Goal: Information Seeking & Learning: Learn about a topic

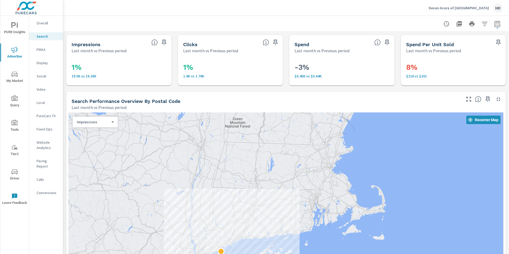
scroll to position [505, 0]
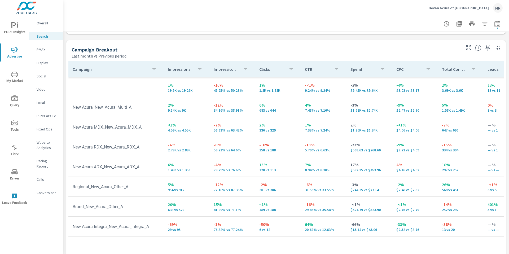
click at [17, 26] on icon "nav menu" at bounding box center [17, 26] width 1 height 4
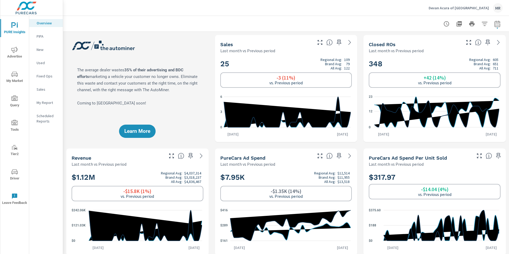
scroll to position [0, 0]
click at [42, 104] on p "My Report" at bounding box center [48, 102] width 22 height 5
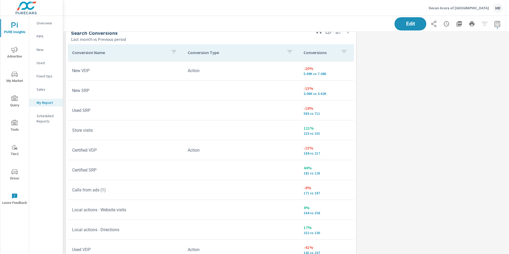
scroll to position [744, 0]
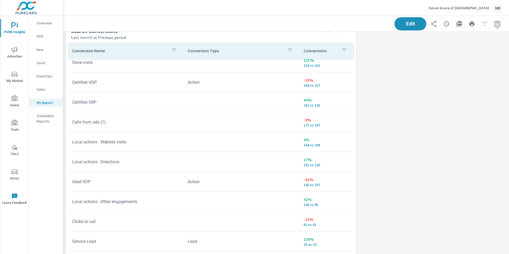
scroll to position [223, 0]
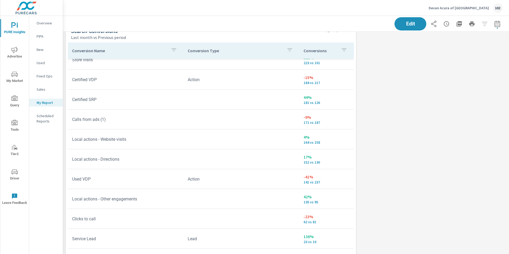
scroll to position [44, 0]
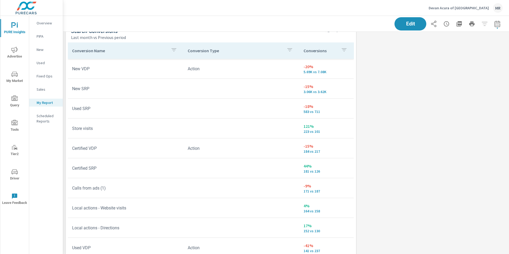
click at [16, 53] on span "Advertise" at bounding box center [14, 53] width 25 height 13
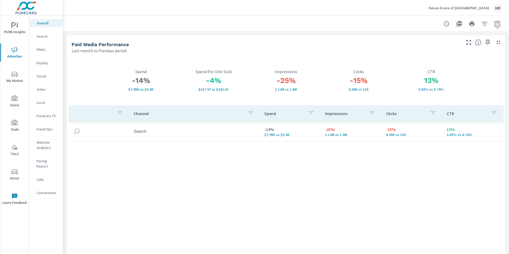
click at [15, 28] on icon "nav menu" at bounding box center [14, 25] width 6 height 6
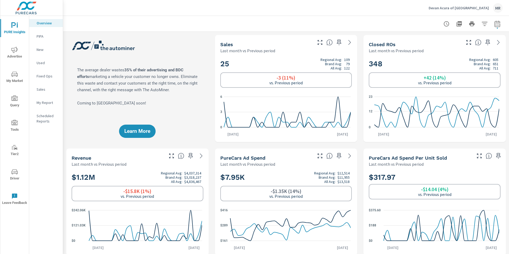
click at [15, 49] on icon "nav menu" at bounding box center [14, 50] width 6 height 6
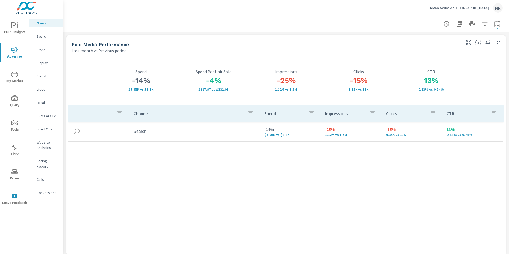
click at [38, 37] on p "Search" at bounding box center [48, 36] width 22 height 5
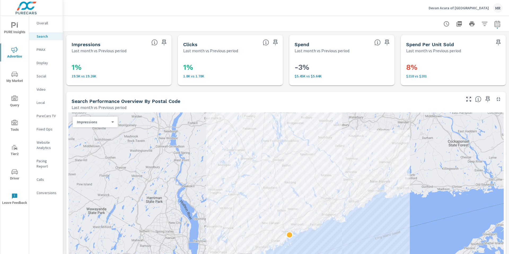
click at [49, 177] on p "Calls" at bounding box center [48, 179] width 22 height 5
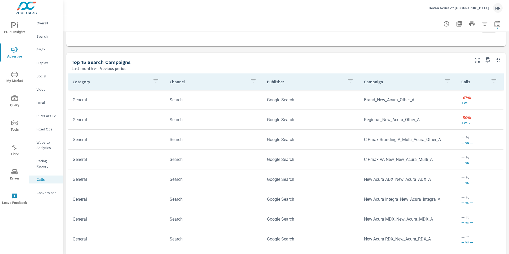
scroll to position [324, 0]
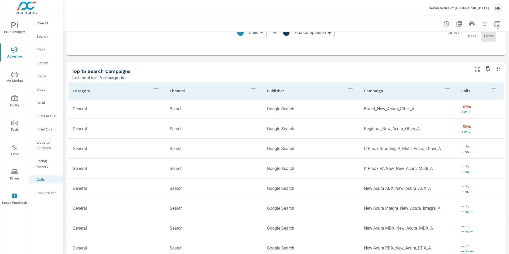
click at [263, 75] on div "Last month vs Previous period" at bounding box center [270, 77] width 397 height 6
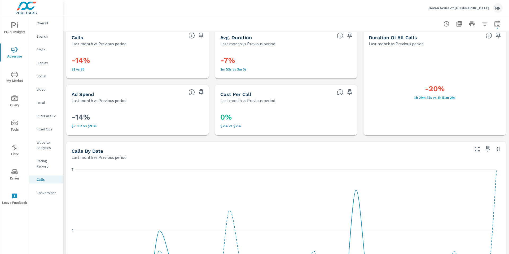
scroll to position [0, 0]
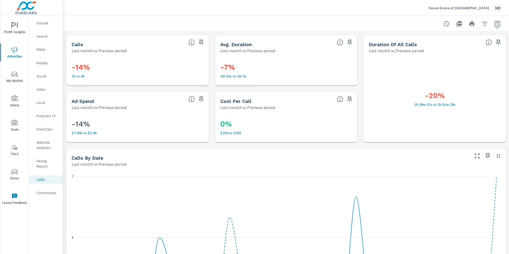
click at [43, 190] on p "Conversions" at bounding box center [48, 192] width 22 height 5
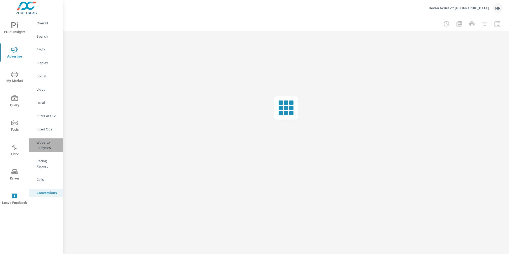
click at [45, 144] on p "Website Analytics" at bounding box center [48, 145] width 22 height 11
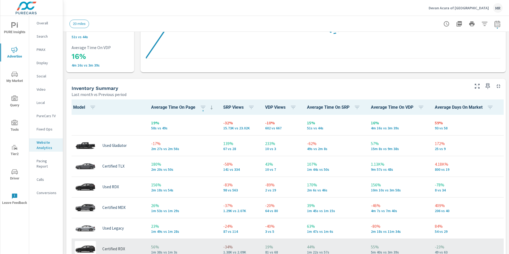
scroll to position [0, 0]
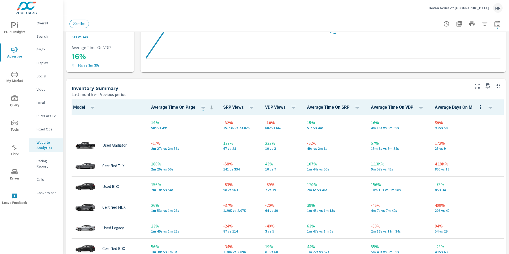
click at [44, 36] on p "Search" at bounding box center [48, 36] width 22 height 5
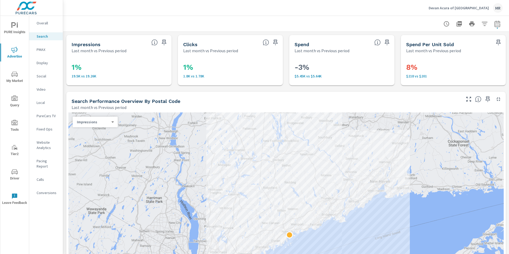
click at [494, 21] on icon "button" at bounding box center [497, 23] width 6 height 6
select select "Last month"
select select "Previous period"
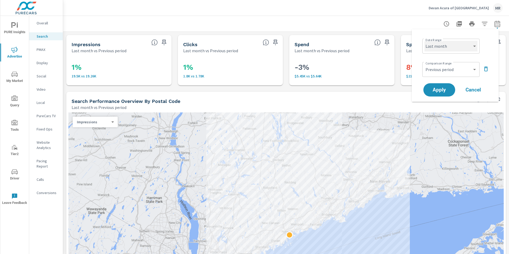
click at [463, 49] on select "Custom [DATE] Last week Last 7 days Last 14 days Last 30 days Last 45 days Last…" at bounding box center [450, 46] width 53 height 11
select select "Last 30 days"
click at [441, 71] on select "Custom Previous period Previous month Previous year" at bounding box center [450, 69] width 53 height 11
click at [443, 90] on span "Apply" at bounding box center [439, 89] width 22 height 5
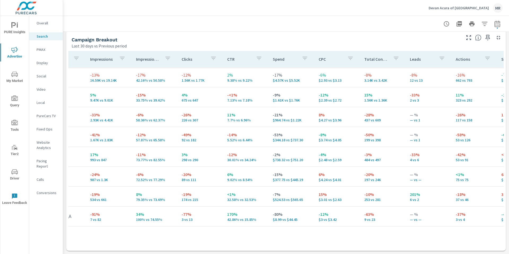
scroll to position [0, 81]
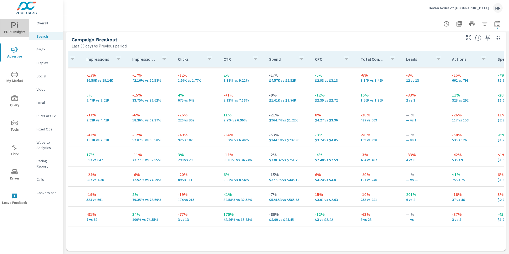
click at [22, 30] on span "PURE Insights" at bounding box center [14, 28] width 25 height 13
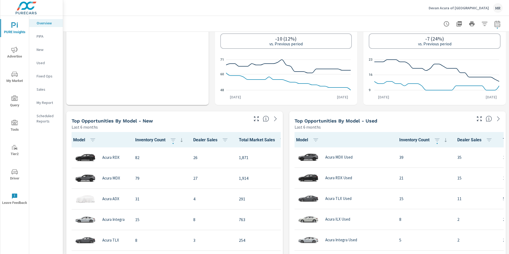
scroll to position [378, 0]
click at [17, 47] on span "Advertise" at bounding box center [14, 53] width 25 height 13
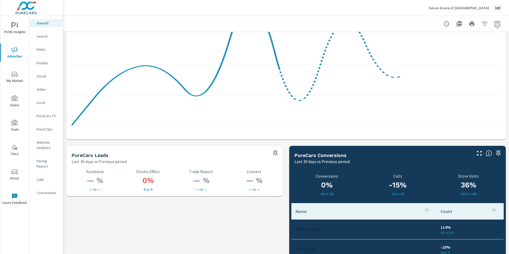
scroll to position [720, 0]
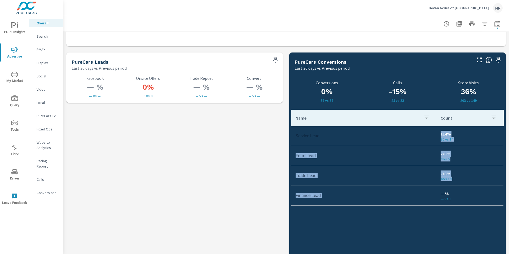
drag, startPoint x: 456, startPoint y: 187, endPoint x: 414, endPoint y: 137, distance: 65.4
click at [414, 137] on tbody "Service Lead 114% 30 vs 14 Form Lead -20% 4 vs 5 Trade Lead -78% 4 vs 18 Financ…" at bounding box center [397, 166] width 212 height 80
click at [442, 159] on p "4 vs 5" at bounding box center [470, 159] width 59 height 4
click at [462, 102] on p "203 vs 149" at bounding box center [468, 100] width 71 height 4
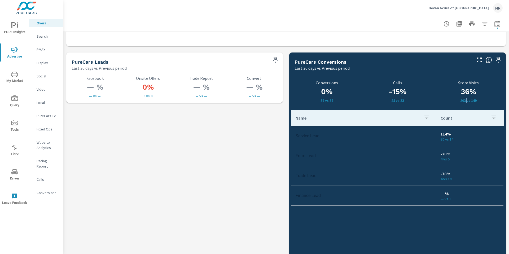
click at [462, 102] on p "203 vs 149" at bounding box center [468, 100] width 71 height 4
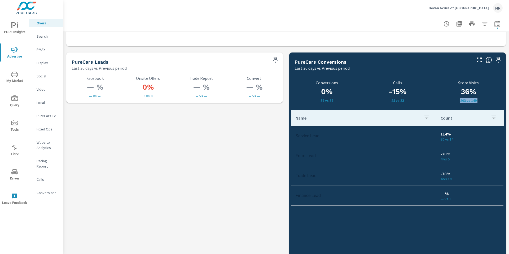
click at [462, 102] on p "203 vs 149" at bounding box center [468, 100] width 71 height 4
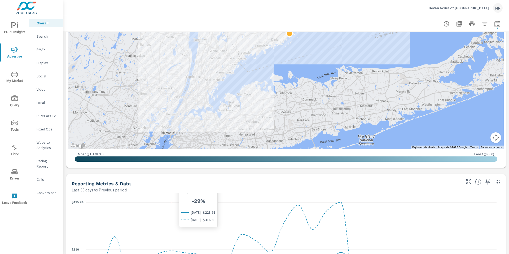
scroll to position [294, 0]
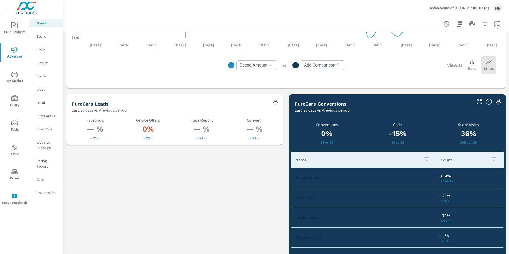
scroll to position [678, 0]
click at [492, 28] on button "button" at bounding box center [497, 24] width 11 height 11
select select "Last 30 days"
select select "Previous period"
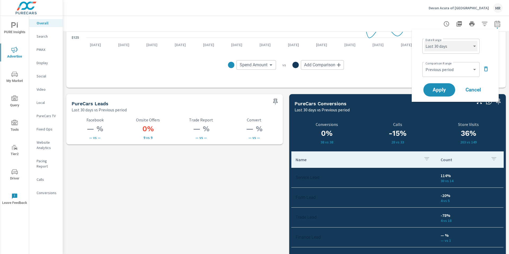
click at [460, 47] on select "Custom [DATE] Last week Last 7 days Last 14 days Last 30 days Last 45 days Last…" at bounding box center [450, 46] width 53 height 11
select select "Month to date"
drag, startPoint x: 484, startPoint y: 70, endPoint x: 478, endPoint y: 74, distance: 8.0
click at [484, 69] on icon "button" at bounding box center [486, 69] width 4 height 5
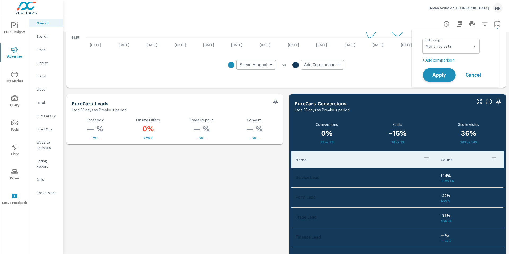
click at [439, 76] on span "Apply" at bounding box center [439, 75] width 22 height 5
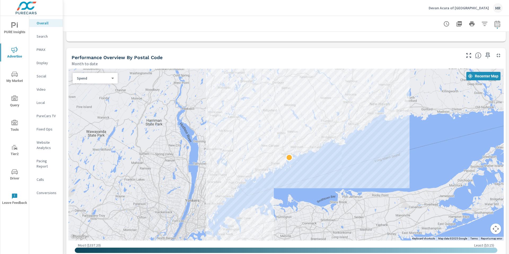
scroll to position [169, 0]
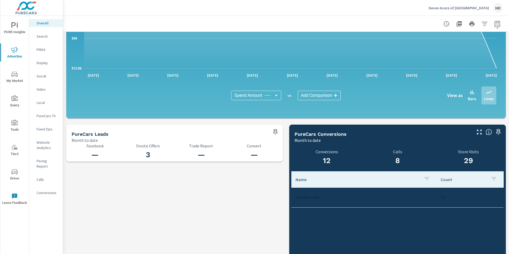
scroll to position [517, 0]
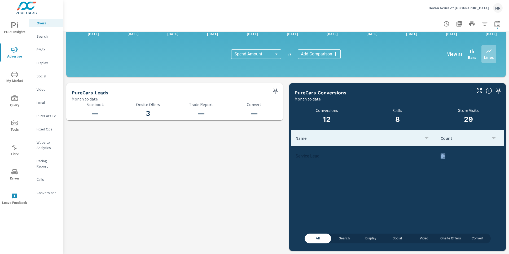
drag, startPoint x: 444, startPoint y: 153, endPoint x: 448, endPoint y: 157, distance: 5.6
click at [448, 157] on td "12" at bounding box center [469, 156] width 67 height 14
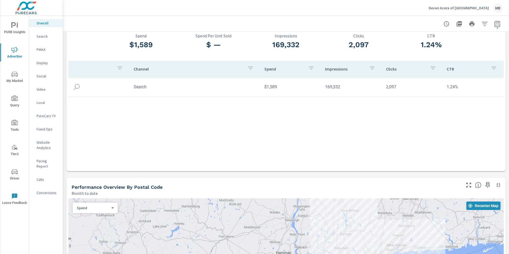
scroll to position [0, 0]
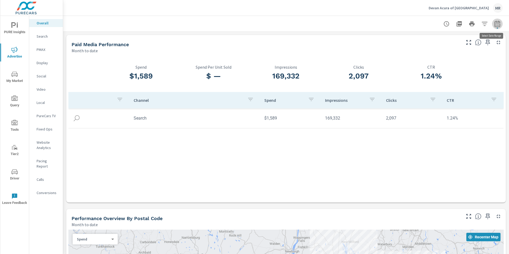
click at [495, 24] on icon "button" at bounding box center [496, 25] width 3 height 2
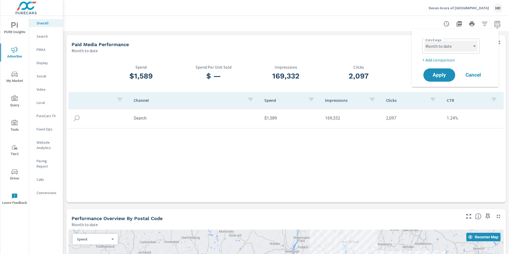
click at [454, 46] on select "Custom [DATE] Last week Last 7 days Last 14 days Last 30 days Last 45 days Last…" at bounding box center [450, 46] width 53 height 11
select select "Last 30 days"
click at [440, 58] on p "+ Add comparison" at bounding box center [456, 60] width 68 height 6
select select "Previous period"
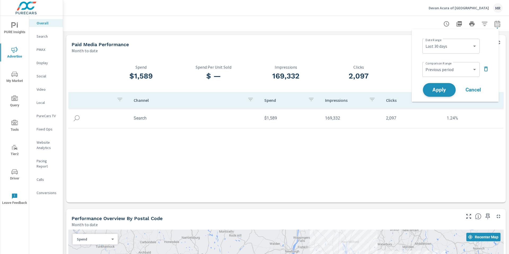
click at [443, 88] on span "Apply" at bounding box center [439, 89] width 22 height 5
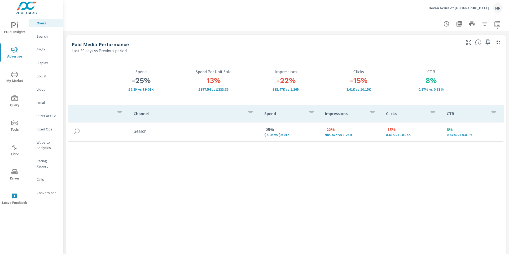
click at [342, 171] on div "Channel Spend Impressions Clicks CTR Search -25% $6.8K vs $9.01K -22% 985.47K v…" at bounding box center [285, 175] width 435 height 140
click at [344, 170] on div "Channel Spend Impressions Clicks CTR Search -25% $6.8K vs $9.01K -22% 985.47K v…" at bounding box center [285, 175] width 435 height 140
click at [343, 169] on div "Channel Spend Impressions Clicks CTR Search -25% $6.8K vs $9.01K -22% 985.47K v…" at bounding box center [285, 175] width 435 height 140
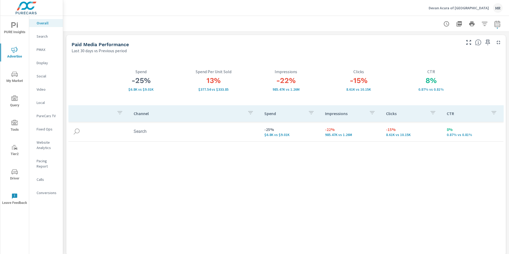
click at [370, 165] on div "Channel Spend Impressions Clicks CTR Search -25% $6.8K vs $9.01K -22% 985.47K v…" at bounding box center [285, 175] width 435 height 140
click at [368, 160] on div "Channel Spend Impressions Clicks CTR Search -25% $6.8K vs $9.01K -22% 985.47K v…" at bounding box center [285, 175] width 435 height 140
click at [369, 160] on div "Channel Spend Impressions Clicks CTR Search -25% $6.8K vs $9.01K -22% 985.47K v…" at bounding box center [285, 175] width 435 height 140
drag, startPoint x: 368, startPoint y: 155, endPoint x: 362, endPoint y: 153, distance: 7.1
click at [369, 155] on div "Channel Spend Impressions Clicks CTR Search -25% $6.8K vs $9.01K -22% 985.47K v…" at bounding box center [285, 175] width 435 height 140
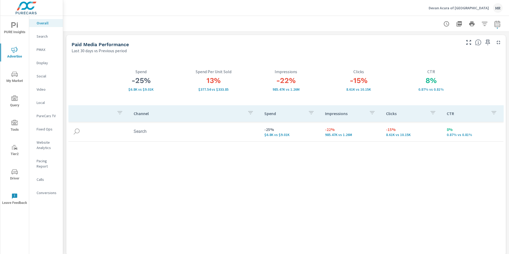
click at [329, 165] on div "Channel Spend Impressions Clicks CTR Search -25% $6.8K vs $9.01K -22% 985.47K v…" at bounding box center [285, 175] width 435 height 140
click at [232, 64] on div "13% $377.54 vs $333.85 Spend Per Unit Sold" at bounding box center [213, 81] width 73 height 50
click at [243, 80] on h3 "13%" at bounding box center [213, 80] width 73 height 9
drag, startPoint x: 239, startPoint y: 126, endPoint x: 235, endPoint y: 124, distance: 3.9
click at [239, 126] on td "Search" at bounding box center [194, 132] width 131 height 14
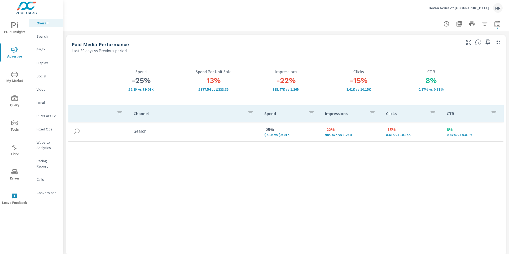
click at [240, 172] on div "Channel Spend Impressions Clicks CTR Search -25% $6.8K vs $9.01K -22% 985.47K v…" at bounding box center [285, 175] width 435 height 140
click at [104, 28] on div at bounding box center [285, 24] width 433 height 16
click at [492, 28] on button "button" at bounding box center [497, 24] width 11 height 11
select select "Last 30 days"
select select "Previous period"
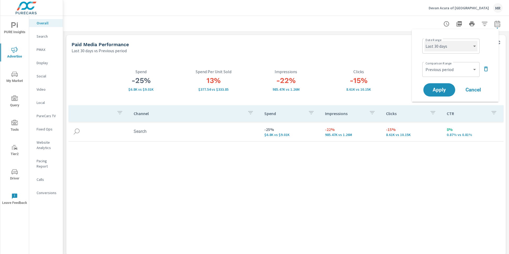
click at [447, 48] on select "Custom [DATE] Last week Last 7 days Last 14 days Last 30 days Last 45 days Last…" at bounding box center [450, 46] width 53 height 11
select select "Month to date"
click at [464, 70] on select "Custom Previous period Previous month Previous year" at bounding box center [450, 69] width 53 height 11
click at [436, 90] on span "Apply" at bounding box center [439, 89] width 22 height 5
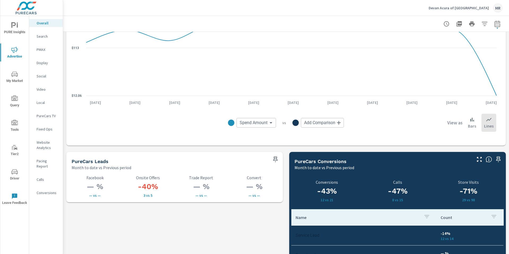
scroll to position [715, 0]
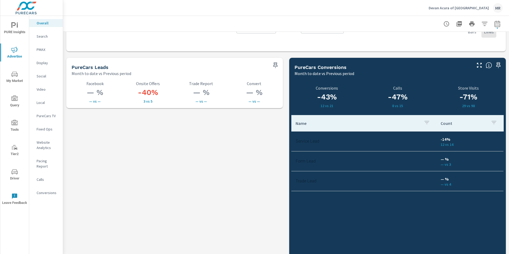
click at [495, 26] on icon "button" at bounding box center [497, 24] width 6 height 6
select select "Month to date"
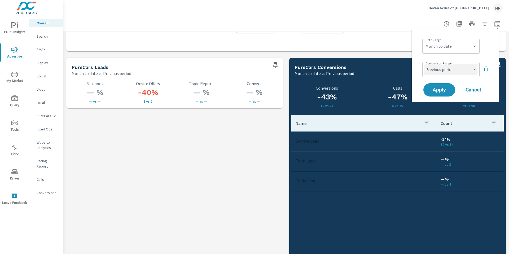
click at [463, 71] on select "Custom Previous period Previous month Previous year" at bounding box center [450, 69] width 53 height 11
select select "custom"
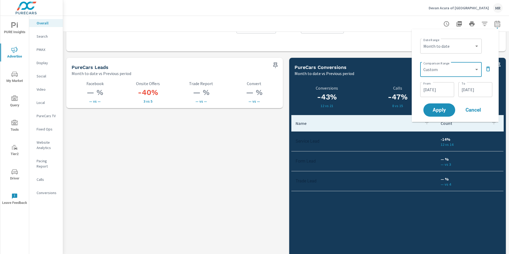
click at [430, 89] on input "[DATE]" at bounding box center [437, 89] width 30 height 11
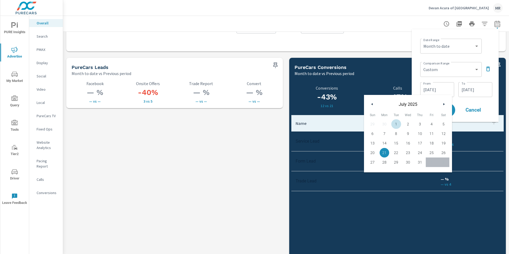
click at [398, 123] on span "1" at bounding box center [396, 124] width 12 height 7
type input "[DATE]"
click at [481, 90] on input "[DATE]" at bounding box center [475, 89] width 30 height 11
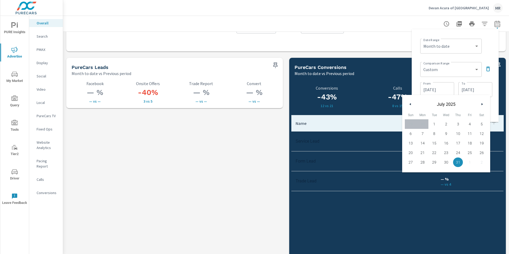
click at [470, 133] on span "11" at bounding box center [470, 133] width 12 height 7
type input "[DATE]"
click at [493, 80] on div "Date Range Custom [DATE] Last week Last 7 days Last 14 days Last 30 days Last 4…" at bounding box center [455, 75] width 78 height 84
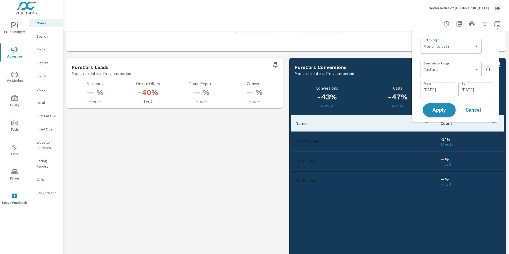
click at [441, 108] on span "Apply" at bounding box center [439, 110] width 22 height 5
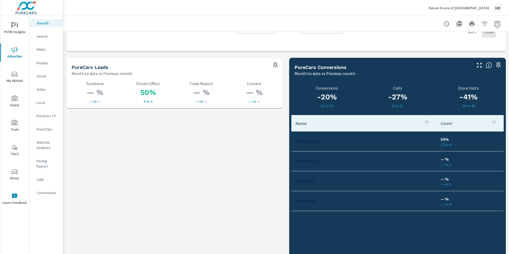
click at [358, 173] on tr "Form Lead — % — vs 2" at bounding box center [397, 181] width 212 height 20
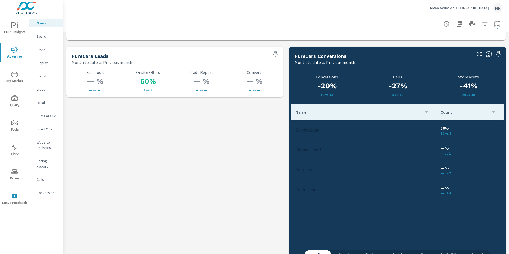
scroll to position [742, 0]
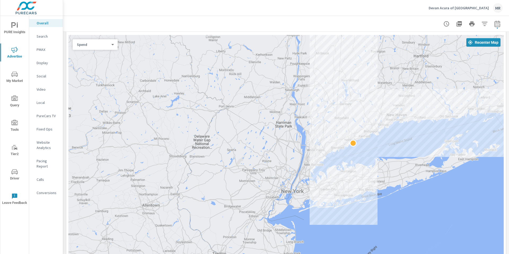
scroll to position [221, 0]
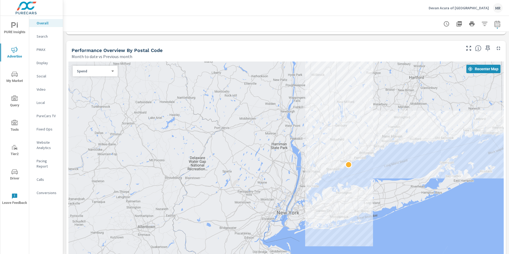
click at [66, 100] on div "← Move left → Move right ↑ Move up ↓ Move down + Zoom in - Zoom out Home Jump l…" at bounding box center [285, 188] width 439 height 259
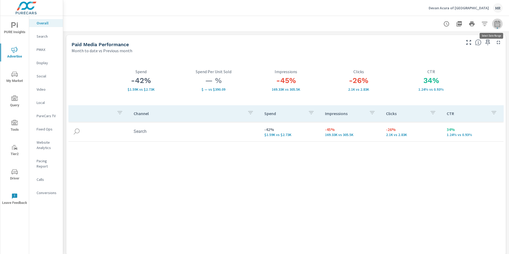
click at [494, 26] on icon "button" at bounding box center [497, 24] width 6 height 6
select select "Month to date"
select select "Previous month"
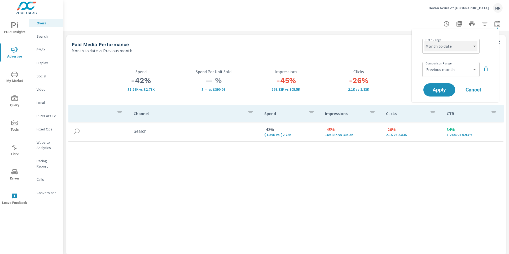
click at [450, 47] on select "Custom [DATE] Last week Last 7 days Last 14 days Last 30 days Last 45 days Last…" at bounding box center [450, 46] width 53 height 11
select select "Last month"
click at [447, 71] on select "Custom Previous period Previous month Previous year" at bounding box center [450, 69] width 53 height 11
click at [443, 91] on span "Apply" at bounding box center [439, 89] width 22 height 5
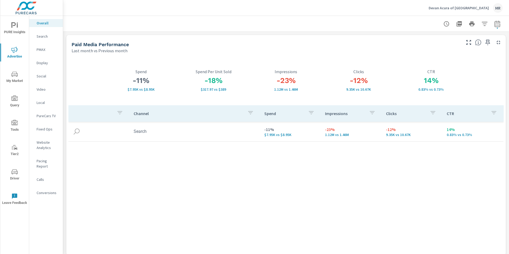
click at [45, 38] on p "Search" at bounding box center [48, 36] width 22 height 5
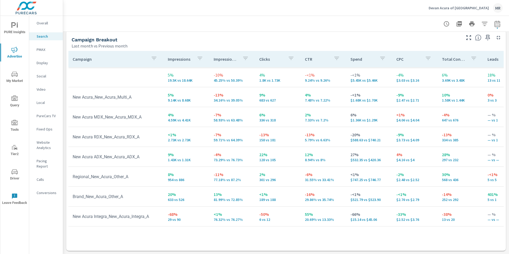
click at [226, 167] on td "-11% 77.18% vs 87.2%" at bounding box center [232, 176] width 46 height 19
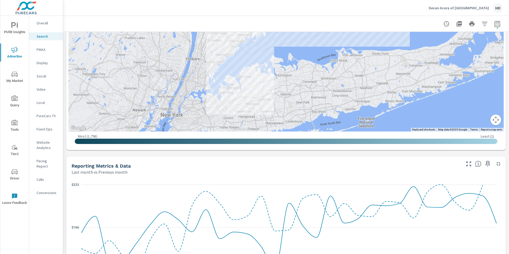
scroll to position [103, 0]
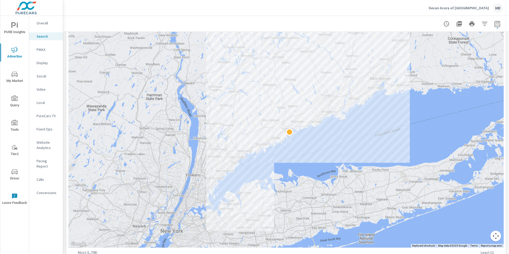
click at [63, 82] on div "PURE Insights Advertise My Market Query Tools Tier2 Driver Leave Feedback Overa…" at bounding box center [31, 127] width 63 height 254
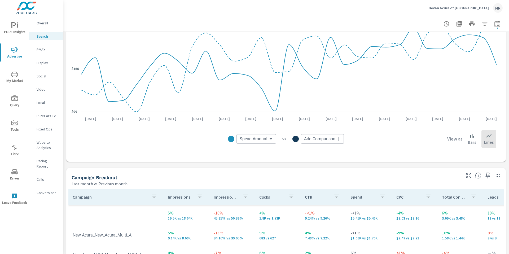
scroll to position [384, 0]
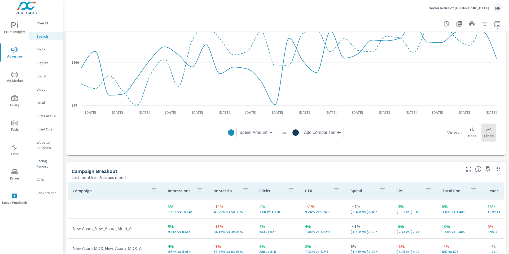
click at [364, 172] on div "Campaign Breakout" at bounding box center [266, 171] width 389 height 6
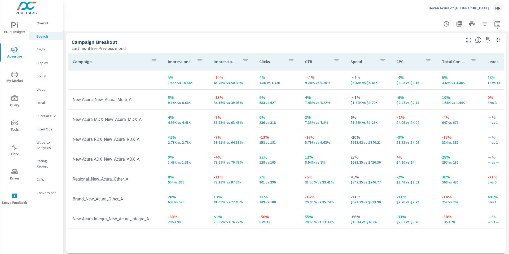
scroll to position [515, 0]
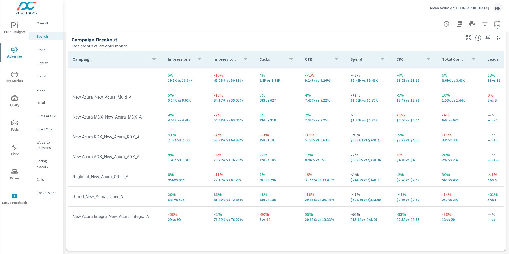
click at [346, 158] on td "27% $532.35 vs $420.36" at bounding box center [369, 156] width 46 height 19
click at [277, 152] on p "22%" at bounding box center [277, 154] width 37 height 6
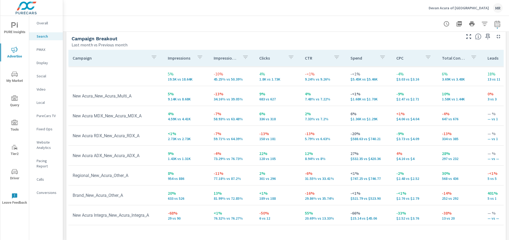
scroll to position [517, 0]
click at [341, 117] on td "2% 7.33% vs 7.2%" at bounding box center [324, 115] width 46 height 19
click at [324, 119] on p "7.33% vs 7.2%" at bounding box center [323, 119] width 37 height 4
drag, startPoint x: 424, startPoint y: 78, endPoint x: 422, endPoint y: 76, distance: 3.6
click at [424, 78] on p "$3.03 vs $3.16" at bounding box center [414, 79] width 37 height 4
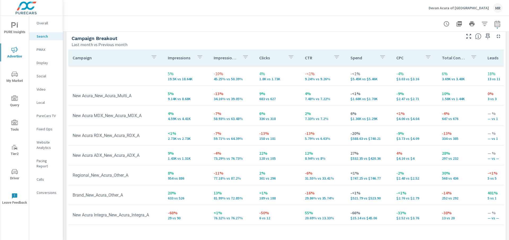
click at [462, 128] on td "-13% 334 vs 385" at bounding box center [461, 135] width 46 height 19
drag, startPoint x: 489, startPoint y: 200, endPoint x: 151, endPoint y: 215, distance: 337.8
click at [152, 215] on tbody "5% 19.5K vs 18.64K -10% 45.25% vs 50.39% 4% 1.8K vs 1.73K -<1% 9.24% vs 9.26% -…" at bounding box center [412, 145] width 689 height 159
click at [165, 197] on td "20% 633 vs 526" at bounding box center [187, 195] width 46 height 19
click at [170, 192] on p "20%" at bounding box center [186, 193] width 37 height 6
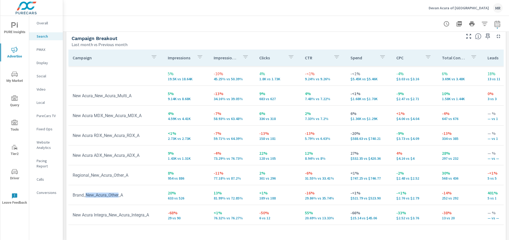
drag, startPoint x: 86, startPoint y: 196, endPoint x: 122, endPoint y: 196, distance: 36.1
click at [122, 196] on td "Brand_New_Acura_Other_A" at bounding box center [115, 195] width 95 height 14
click at [125, 197] on td "Brand_New_Acura_Other_A" at bounding box center [115, 195] width 95 height 14
click at [166, 148] on td "9% 1.43K vs 1.31K" at bounding box center [187, 155] width 46 height 19
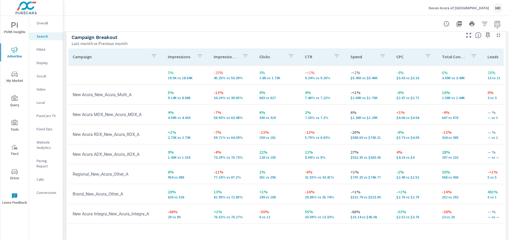
click at [346, 174] on td "<1% $747.25 vs $746.77" at bounding box center [369, 174] width 46 height 19
click at [258, 33] on div "Campaign Breakout Last month vs Previous month" at bounding box center [264, 37] width 396 height 19
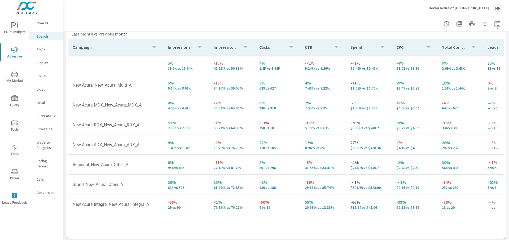
scroll to position [529, 0]
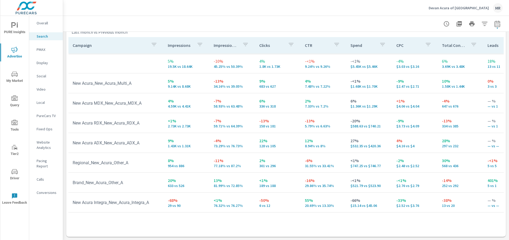
click at [67, 173] on div "Campaign Impressions Impression Share Clicks CTR Spend CPC Total Conversions Le…" at bounding box center [285, 136] width 439 height 202
click at [17, 49] on icon "nav menu" at bounding box center [14, 50] width 6 height 6
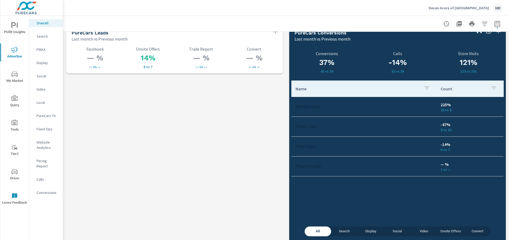
scroll to position [756, 0]
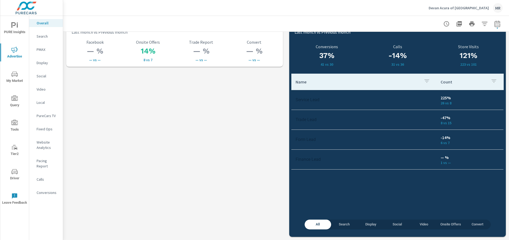
click at [422, 135] on td "Form Lead" at bounding box center [363, 140] width 145 height 14
click at [398, 121] on td "Trade Lead" at bounding box center [363, 120] width 145 height 14
click at [9, 21] on button "PURE Insights" at bounding box center [14, 28] width 29 height 18
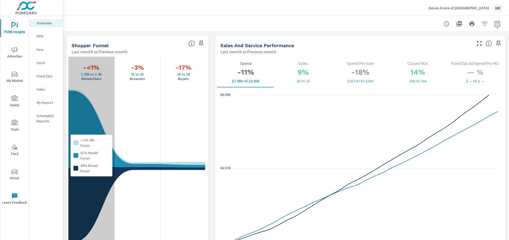
scroll to position [679, 0]
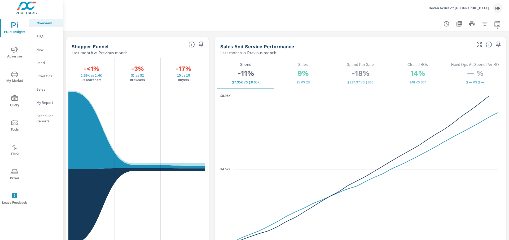
click at [157, 45] on div "Shopper Funnel" at bounding box center [128, 46] width 113 height 6
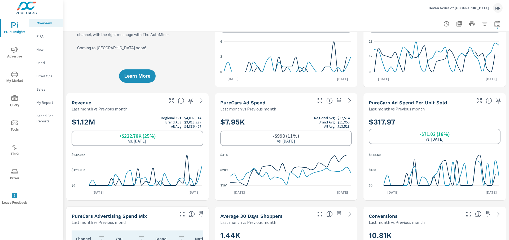
scroll to position [51, 0]
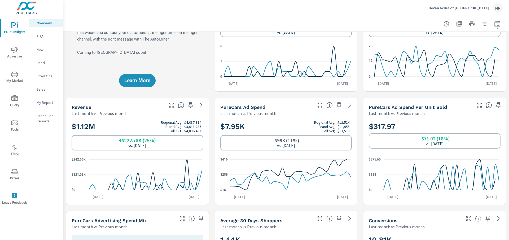
click at [12, 54] on span "Advertise" at bounding box center [14, 53] width 25 height 13
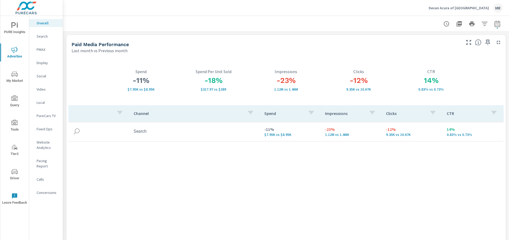
click at [36, 34] on div "Search" at bounding box center [46, 36] width 34 height 8
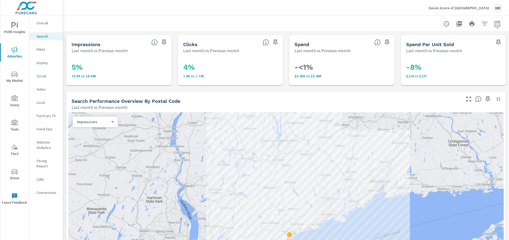
click at [50, 23] on p "Overall" at bounding box center [48, 22] width 22 height 5
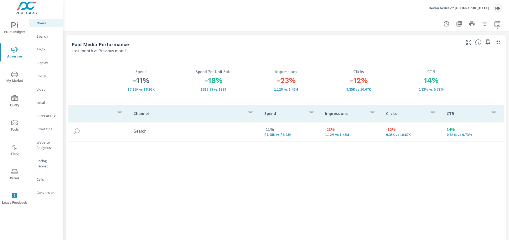
click at [46, 35] on p "Search" at bounding box center [48, 36] width 22 height 5
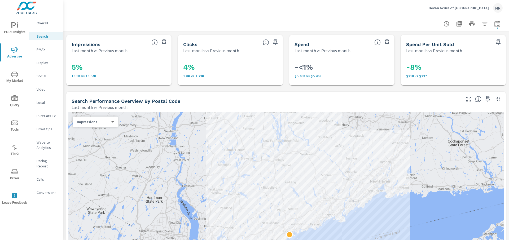
click at [16, 25] on icon "nav menu" at bounding box center [14, 25] width 6 height 6
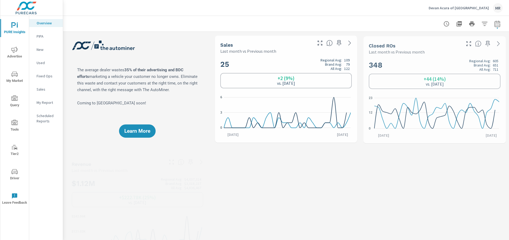
scroll to position [0, 0]
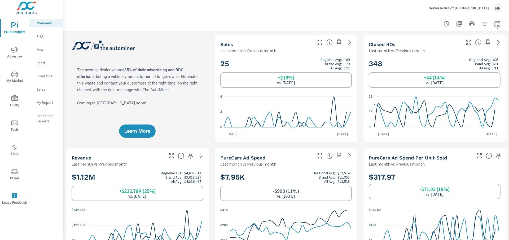
click at [10, 49] on span "Advertise" at bounding box center [14, 53] width 25 height 13
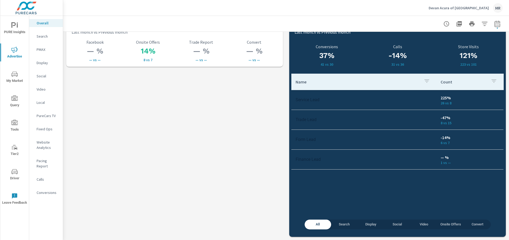
scroll to position [756, 0]
